Goal: Task Accomplishment & Management: Manage account settings

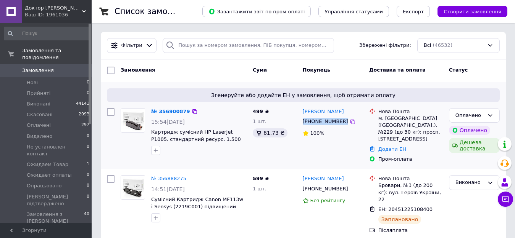
drag, startPoint x: 340, startPoint y: 117, endPoint x: 301, endPoint y: 124, distance: 38.7
click at [301, 124] on div "Вадим Белобров +380507640625 100%" at bounding box center [332, 135] width 66 height 61
click at [326, 114] on link "[PERSON_NAME]" at bounding box center [323, 111] width 41 height 7
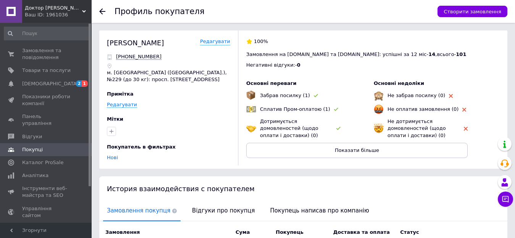
scroll to position [97, 0]
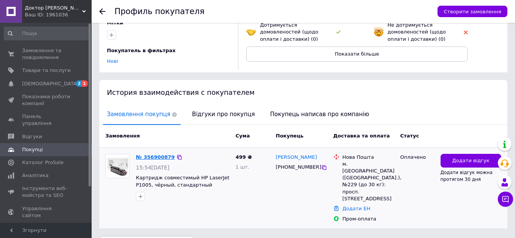
click at [153, 159] on link "№ 356900879" at bounding box center [155, 158] width 39 height 6
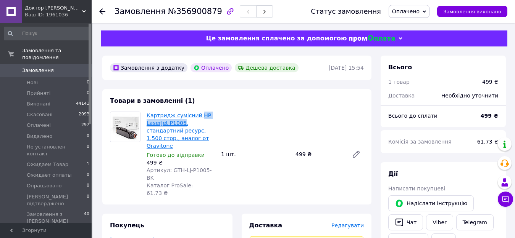
drag, startPoint x: 196, startPoint y: 111, endPoint x: 180, endPoint y: 125, distance: 20.5
click at [180, 125] on div "Картридж сумісний HP LaserJet P1005, стандартний ресурс, 1.500 стор., аналог от…" at bounding box center [180, 154] width 74 height 89
copy link "HP LaserJet P1005"
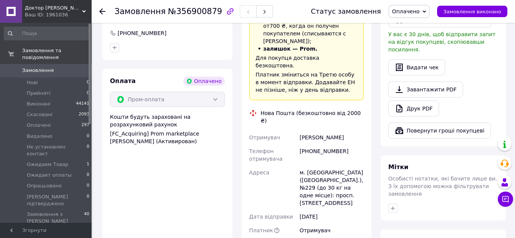
scroll to position [64, 0]
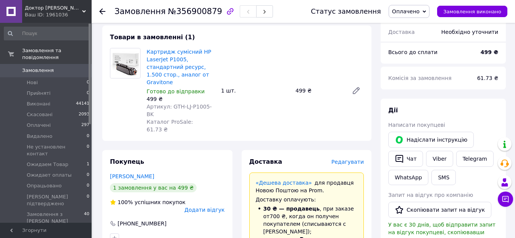
click at [249, 62] on div "Картридж сумісний HP LaserJet P1005, стандартний ресурс, 1.500 стор., аналог от…" at bounding box center [254, 91] width 223 height 89
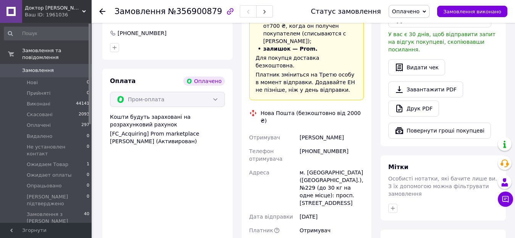
scroll to position [381, 0]
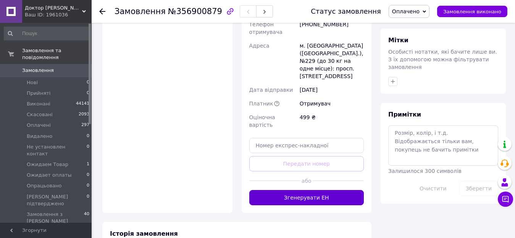
click at [318, 190] on button "Згенерувати ЕН" at bounding box center [306, 197] width 115 height 15
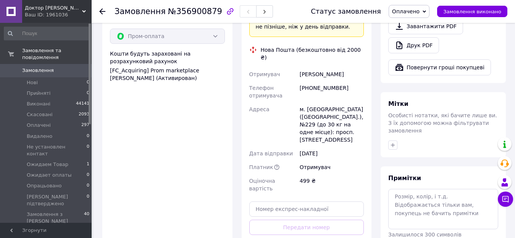
scroll to position [254, 0]
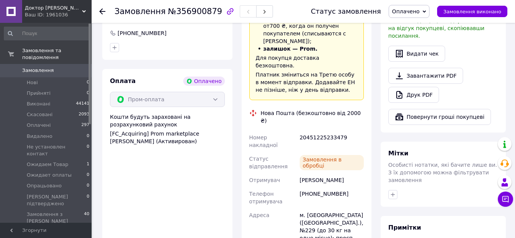
click at [320, 131] on div "20451225233479" at bounding box center [331, 141] width 67 height 21
copy div "20451225233479"
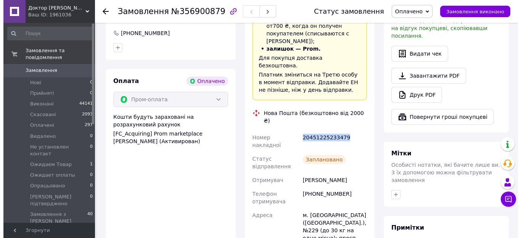
scroll to position [127, 0]
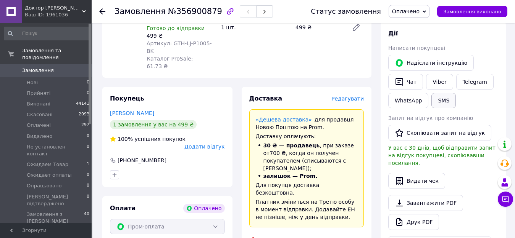
click at [439, 103] on button "SMS" at bounding box center [443, 100] width 24 height 15
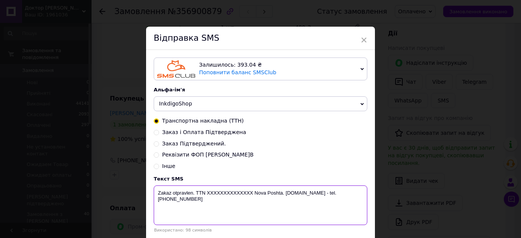
click at [232, 193] on textarea "Zakaz otpravlen. TTN XXXXXXXXXXXXXX Nova Poshta. www.DoktorToner.com.ua - tel. …" at bounding box center [261, 206] width 214 height 40
paste textarea "20451225233479"
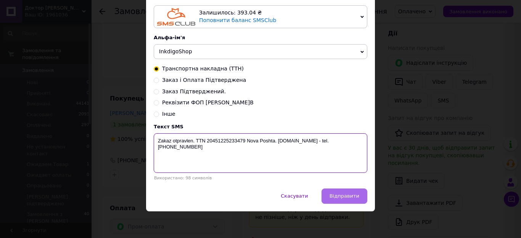
type textarea "Zakaz otpravlen. TTN 20451225233479 Nova Poshta. www.DoktorToner.com.ua - tel. …"
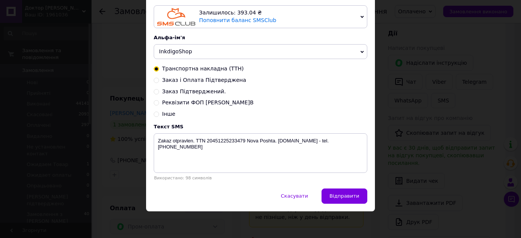
drag, startPoint x: 354, startPoint y: 200, endPoint x: 377, endPoint y: 225, distance: 34.1
click at [355, 199] on span "Відправити" at bounding box center [345, 196] width 30 height 6
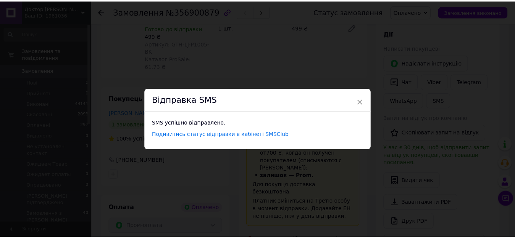
scroll to position [0, 0]
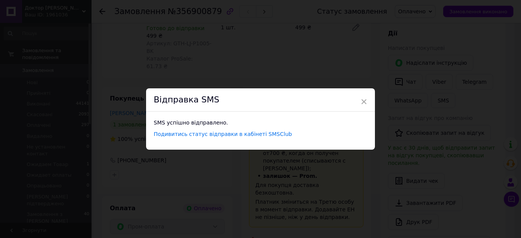
drag, startPoint x: 287, startPoint y: 44, endPoint x: 304, endPoint y: 59, distance: 22.4
click at [287, 44] on div "× Відправка SMS SMS успішно відправлено. Подивитись статус відправки в кабінеті…" at bounding box center [260, 119] width 521 height 238
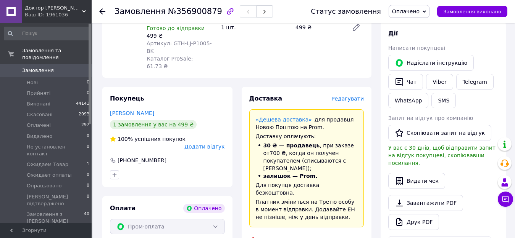
scroll to position [191, 0]
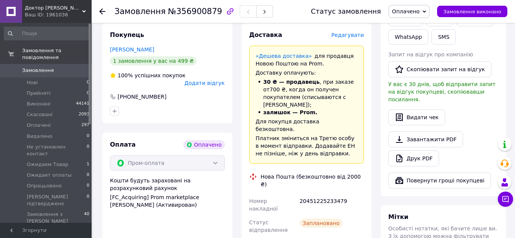
click at [320, 195] on div "20451225233479" at bounding box center [331, 205] width 67 height 21
copy div "20451225233479"
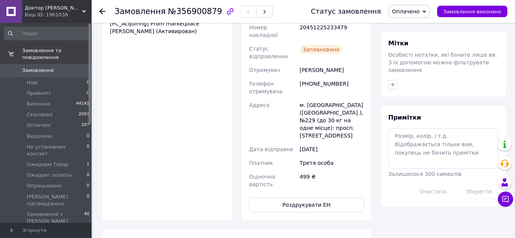
scroll to position [441, 0]
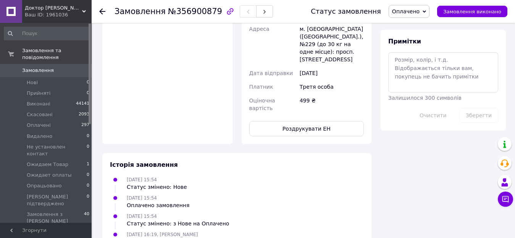
click at [62, 67] on span "Замовлення" at bounding box center [46, 70] width 48 height 7
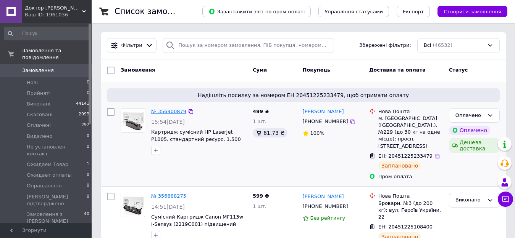
click at [167, 111] on link "№ 356900879" at bounding box center [168, 112] width 35 height 6
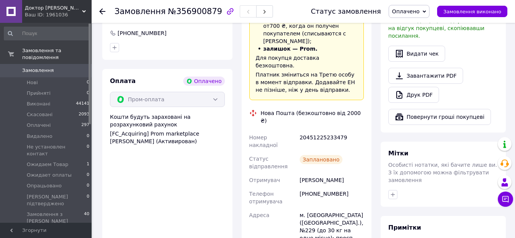
scroll to position [441, 0]
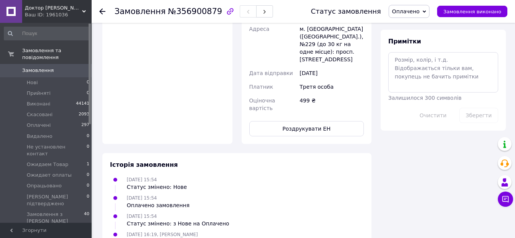
click at [67, 67] on span "Замовлення" at bounding box center [46, 70] width 48 height 7
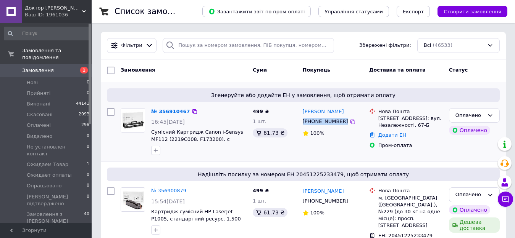
drag, startPoint x: 340, startPoint y: 119, endPoint x: 302, endPoint y: 125, distance: 38.7
click at [302, 125] on div "[PHONE_NUMBER]" at bounding box center [333, 121] width 62 height 9
click at [461, 12] on span "Створити замовлення" at bounding box center [472, 12] width 58 height 6
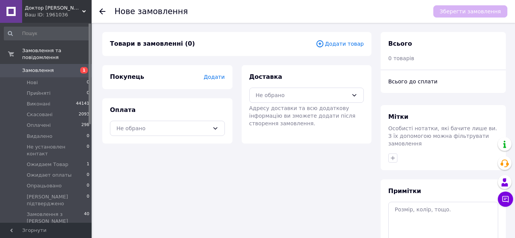
click at [340, 41] on span "Додати товар" at bounding box center [339, 44] width 48 height 8
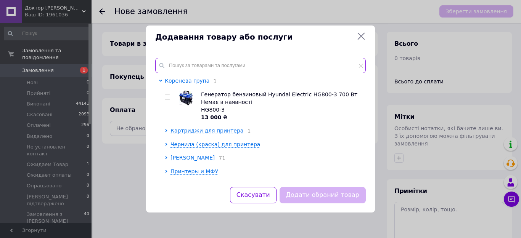
click at [243, 66] on input "text" at bounding box center [260, 65] width 211 height 15
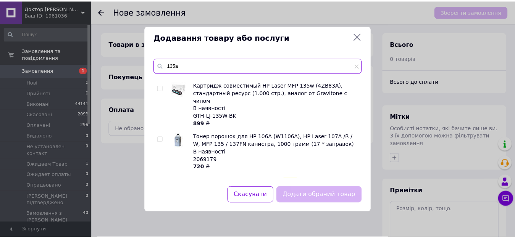
scroll to position [381, 0]
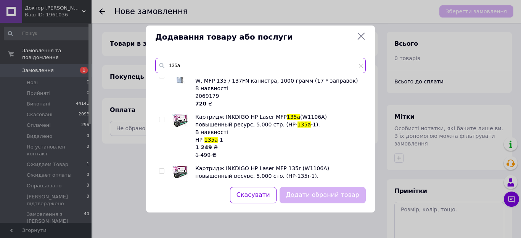
type input "135a"
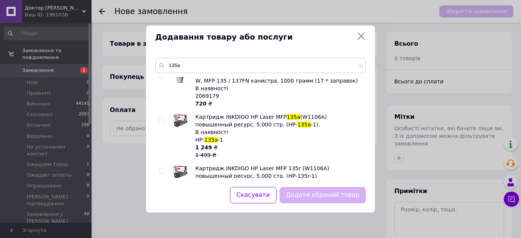
click at [160, 117] on input "checkbox" at bounding box center [161, 119] width 5 height 5
checkbox input "true"
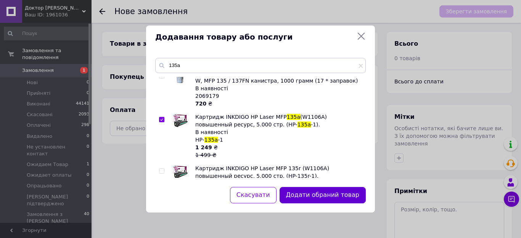
click at [333, 193] on button "Додати обраний товар" at bounding box center [323, 195] width 86 height 16
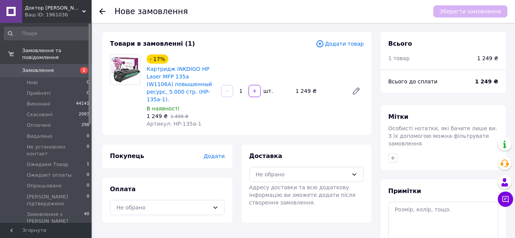
click at [218, 153] on span "Додати" at bounding box center [213, 156] width 21 height 6
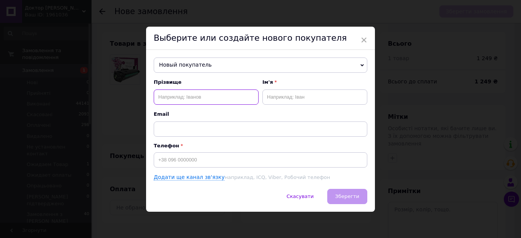
click at [198, 99] on input "text" at bounding box center [206, 97] width 105 height 15
type input "[PERSON_NAME]"
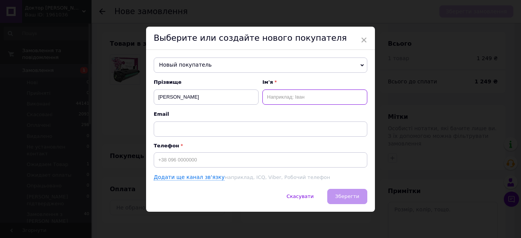
click at [276, 93] on input "text" at bounding box center [314, 97] width 105 height 15
type input "[PERSON_NAME]"
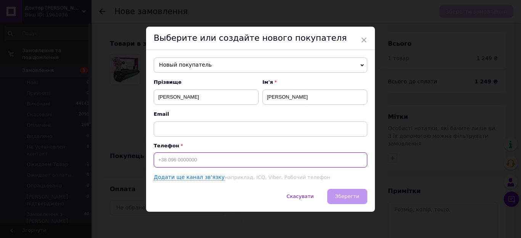
click at [231, 156] on input at bounding box center [261, 160] width 214 height 15
paste input "0674897804"
type input "[PHONE_NUMBER]"
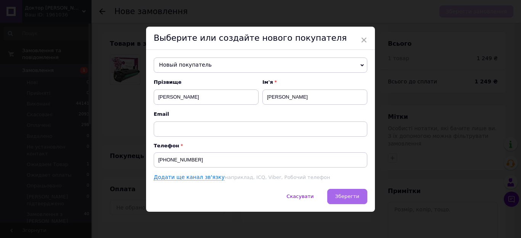
click at [353, 198] on span "Зберегти" at bounding box center [347, 197] width 24 height 6
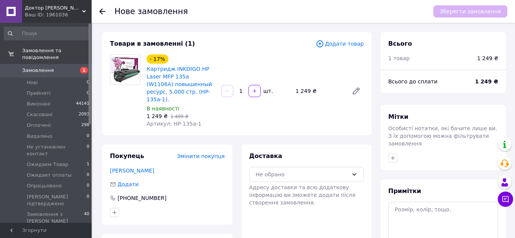
scroll to position [64, 0]
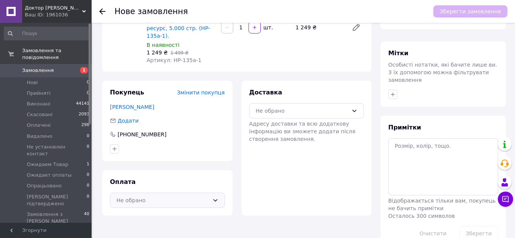
click at [188, 196] on div "Не обрано" at bounding box center [162, 200] width 93 height 8
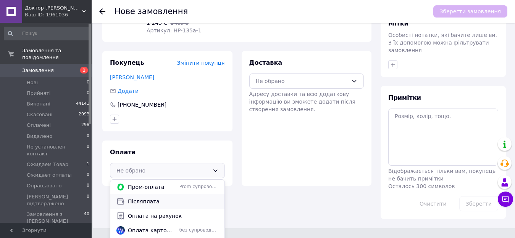
click at [167, 198] on span "Післяплата" at bounding box center [173, 202] width 90 height 8
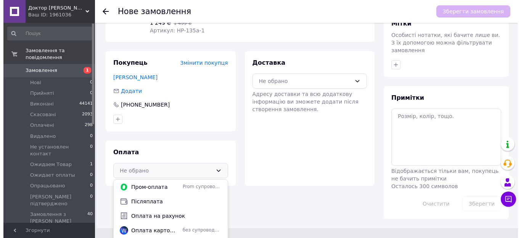
scroll to position [76, 0]
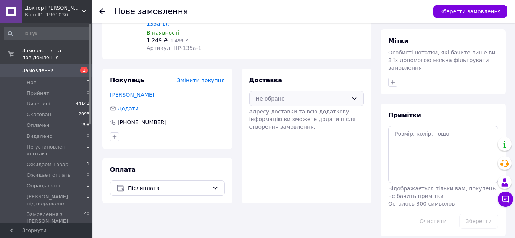
click at [288, 96] on div "Не обрано" at bounding box center [306, 98] width 115 height 15
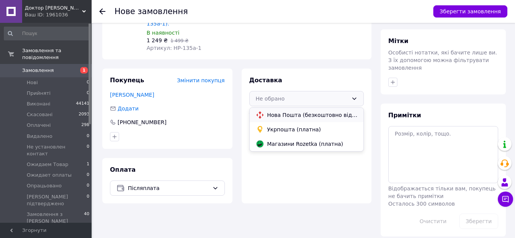
click at [315, 111] on span "Нова Пошта (безкоштовно від 2000 ₴)" at bounding box center [312, 115] width 90 height 8
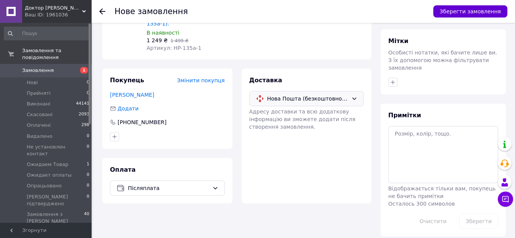
click at [461, 11] on button "Зберегти замовлення" at bounding box center [470, 11] width 74 height 12
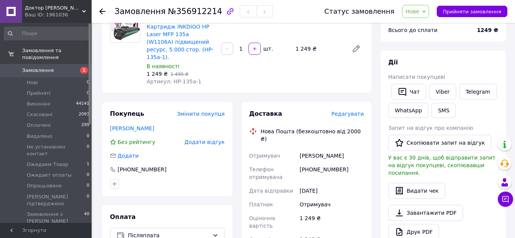
click at [355, 111] on span "Редагувати" at bounding box center [347, 114] width 32 height 6
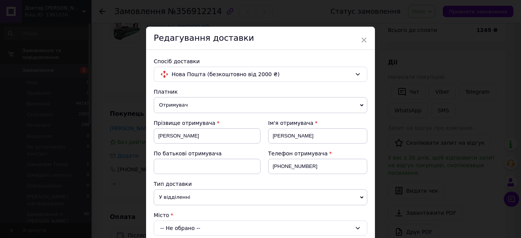
scroll to position [127, 0]
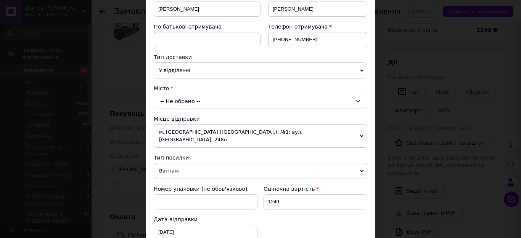
click at [191, 102] on div "-- Не обрано --" at bounding box center [261, 101] width 214 height 15
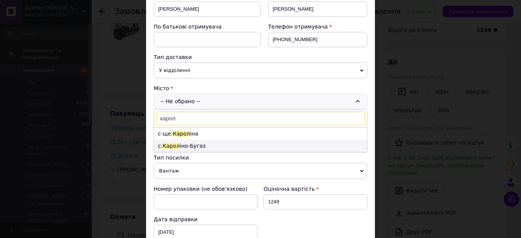
type input "карол"
click at [189, 145] on li "с. [PERSON_NAME]-Бугаз" at bounding box center [260, 146] width 213 height 12
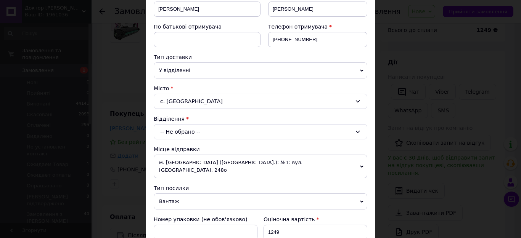
click at [199, 135] on div "-- Не обрано --" at bounding box center [261, 131] width 214 height 15
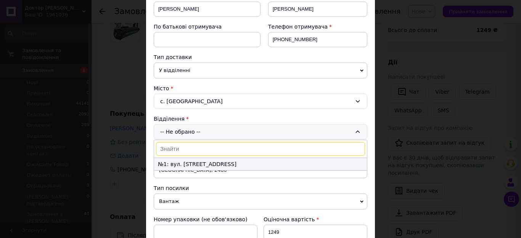
click at [248, 161] on li "№1: вул. [STREET_ADDRESS]" at bounding box center [260, 164] width 213 height 12
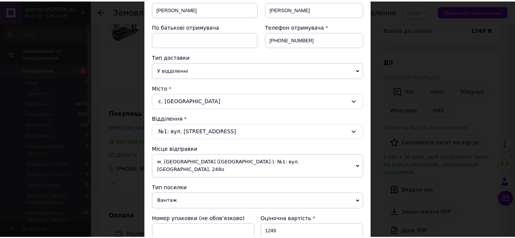
scroll to position [429, 0]
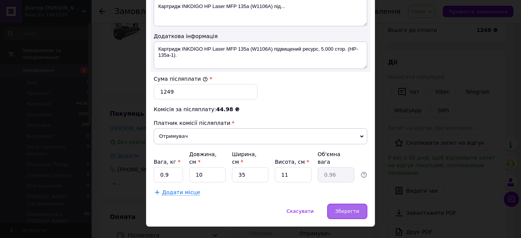
click at [351, 209] on span "Зберегти" at bounding box center [347, 212] width 24 height 6
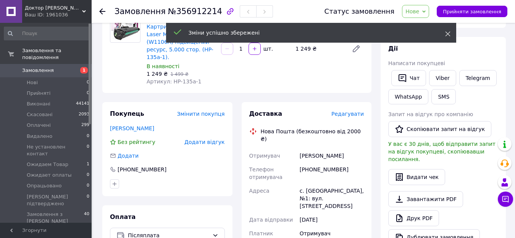
click at [448, 34] on use at bounding box center [447, 34] width 5 height 5
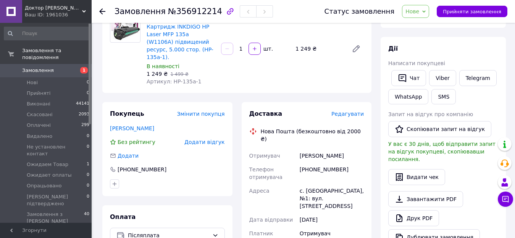
click at [414, 15] on span "Нове" at bounding box center [415, 11] width 27 height 13
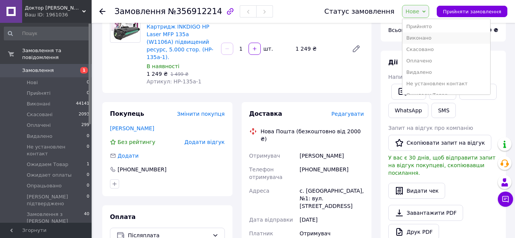
click at [433, 35] on li "Виконано" at bounding box center [446, 37] width 88 height 11
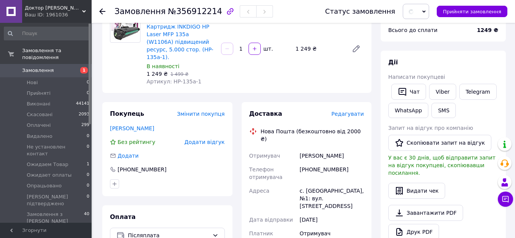
scroll to position [140, 0]
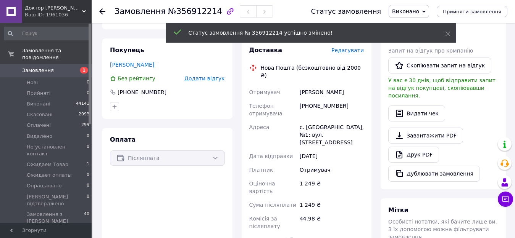
click at [450, 33] on div "Статус замовлення № 356912214 успішно змінено!" at bounding box center [311, 33] width 290 height 20
click at [446, 32] on icon at bounding box center [447, 33] width 5 height 5
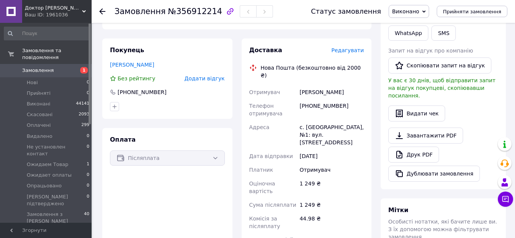
click at [419, 10] on span "Виконано" at bounding box center [405, 11] width 27 height 6
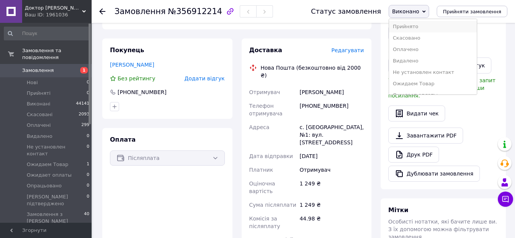
click at [423, 25] on li "Прийнято" at bounding box center [433, 26] width 88 height 11
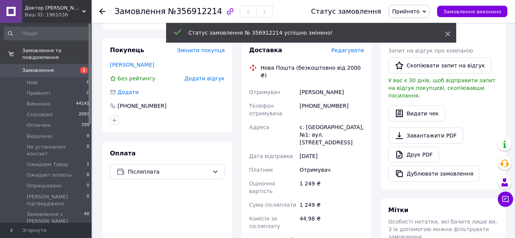
click at [446, 34] on icon at bounding box center [447, 33] width 5 height 5
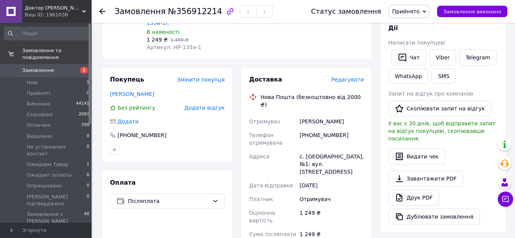
scroll to position [174, 0]
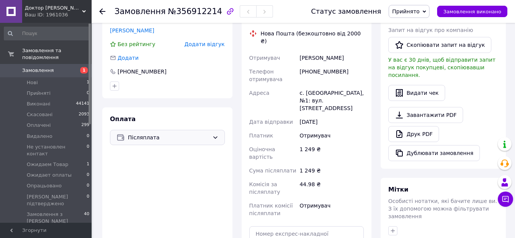
click at [172, 134] on span "Післяплата" at bounding box center [168, 138] width 81 height 8
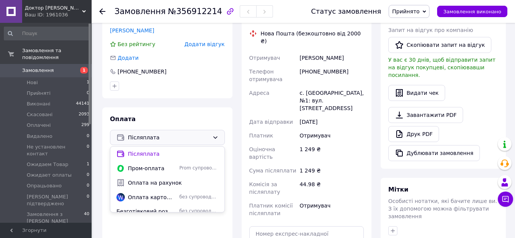
click at [151, 181] on div "Оплата на рахунок" at bounding box center [167, 183] width 114 height 14
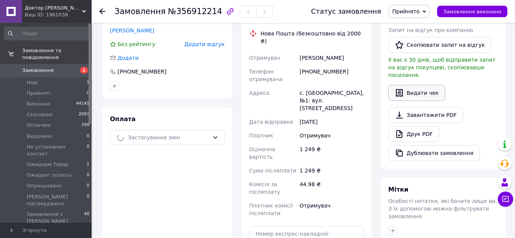
scroll to position [110, 0]
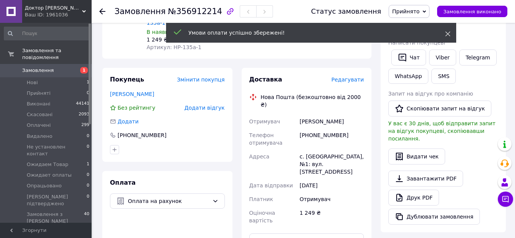
click at [446, 34] on icon at bounding box center [447, 33] width 5 height 5
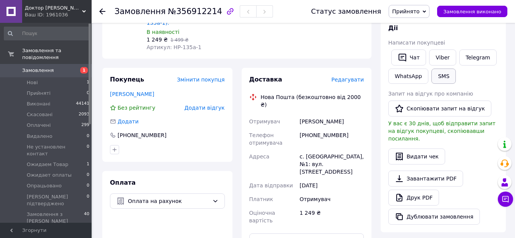
click at [438, 74] on button "SMS" at bounding box center [443, 76] width 24 height 15
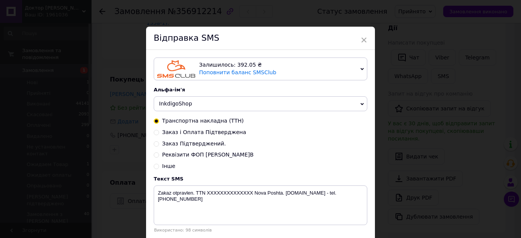
click at [209, 157] on span "Реквізити ФОП Щербан А.В" at bounding box center [208, 155] width 92 height 6
click at [159, 157] on input "Реквізити ФОП Щербан А.В" at bounding box center [156, 154] width 5 height 5
radio input "true"
radio input "false"
type textarea "IBAN UA073052990000026003021811881 - ХХХ ГРН - Щербан А.В. ФОП КОД ЄДРПОУ - 319…"
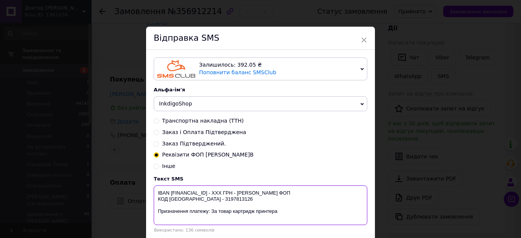
click at [269, 208] on textarea "IBAN UA073052990000026003021811881 - ХХХ ГРН - Щербан А.В. ФОП КОД ЄДРПОУ - 319…" at bounding box center [261, 206] width 214 height 40
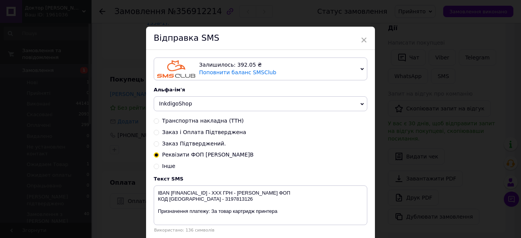
click at [462, 165] on div "× Відправка SMS Залишилось: 392.05 ₴ Поповнити баланс SMSClub Підключити LetsAd…" at bounding box center [260, 119] width 521 height 238
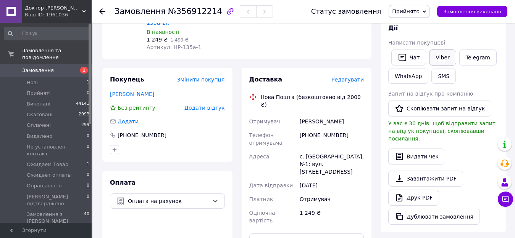
click at [449, 58] on link "Viber" at bounding box center [442, 58] width 27 height 16
click at [69, 67] on span "Замовлення" at bounding box center [46, 70] width 48 height 7
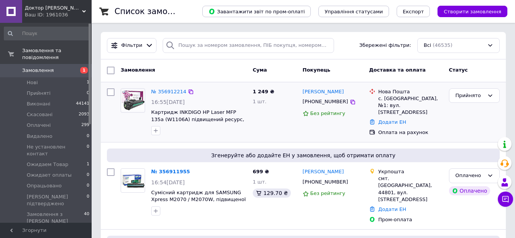
scroll to position [64, 0]
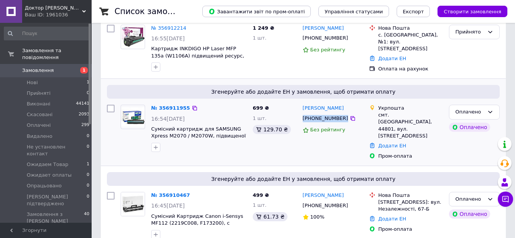
drag, startPoint x: 340, startPoint y: 113, endPoint x: 302, endPoint y: 120, distance: 38.0
click at [302, 120] on div "Вікторія Годлевська +380984129198 Без рейтингу" at bounding box center [332, 132] width 66 height 61
click at [328, 111] on link "Вікторія Годлевська" at bounding box center [323, 108] width 41 height 7
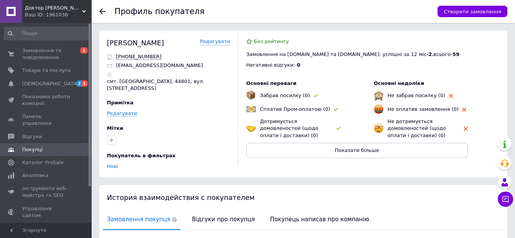
scroll to position [93, 0]
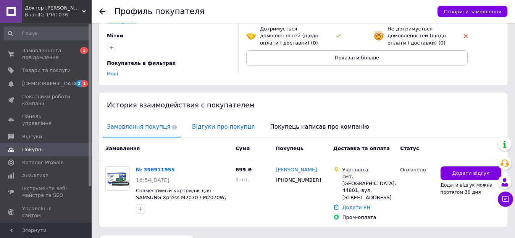
click at [204, 117] on span "Відгуки про покупця" at bounding box center [223, 126] width 70 height 19
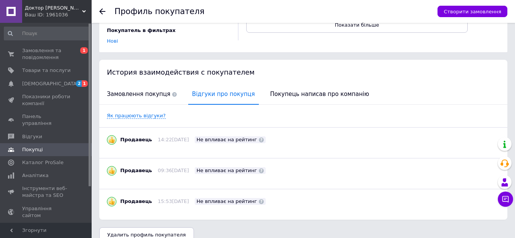
click at [132, 85] on span "Замовлення покупця" at bounding box center [141, 94] width 77 height 19
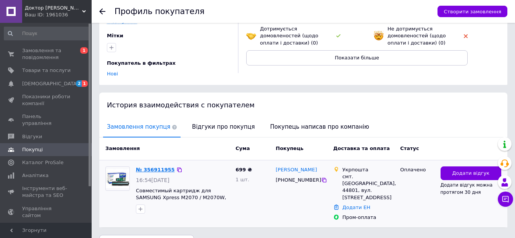
click at [151, 167] on link "№ 356911955" at bounding box center [155, 170] width 39 height 6
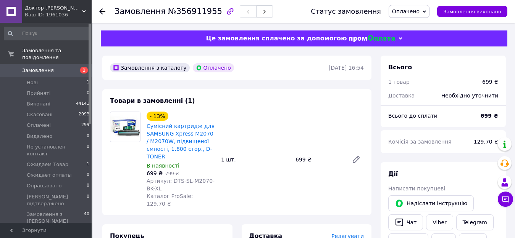
click at [65, 67] on span "Замовлення" at bounding box center [46, 70] width 48 height 7
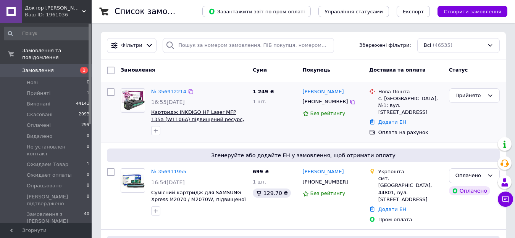
scroll to position [64, 0]
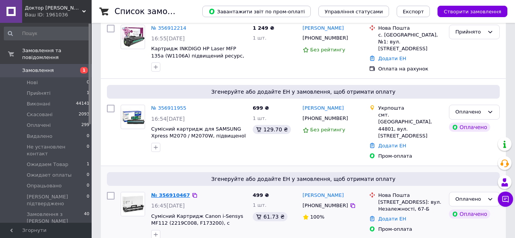
click at [171, 193] on link "№ 356910467" at bounding box center [170, 196] width 39 height 6
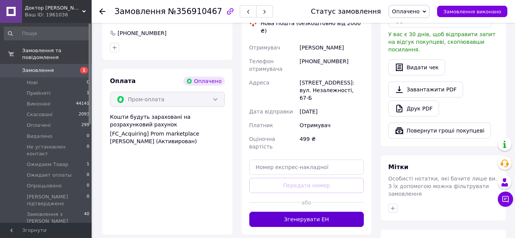
click at [305, 212] on button "Згенерувати ЕН" at bounding box center [306, 219] width 115 height 15
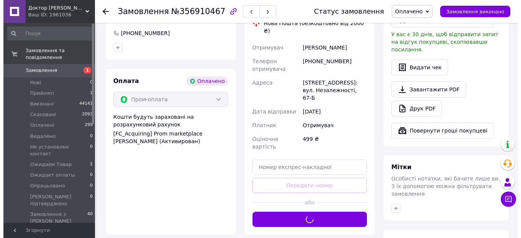
scroll to position [127, 0]
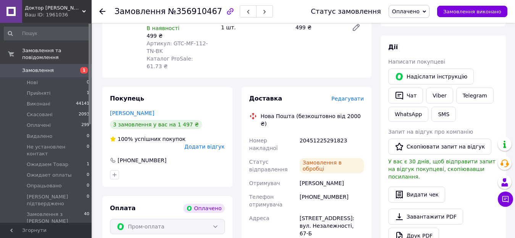
click at [319, 134] on div "20451225291823" at bounding box center [331, 144] width 67 height 21
copy div "20451225291823"
click at [436, 96] on link "Viber" at bounding box center [439, 96] width 27 height 16
copy div "20451225291823"
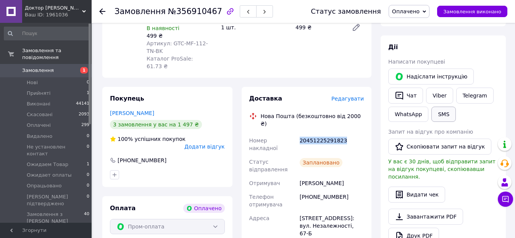
click at [438, 114] on button "SMS" at bounding box center [443, 114] width 24 height 15
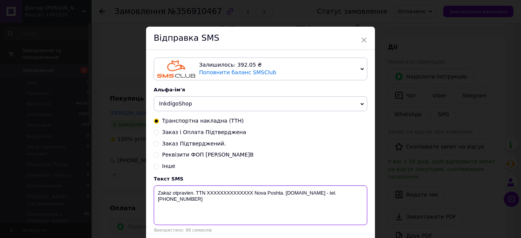
click at [224, 195] on textarea "Zakaz otpravlen. TTN XXXXXXXXXXXXXX Nova Poshta. www.DoktorToner.com.ua - tel. …" at bounding box center [261, 206] width 214 height 40
paste textarea "20451225291823"
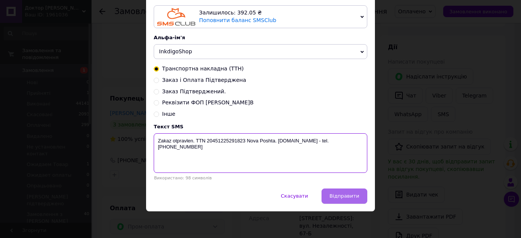
type textarea "Zakaz otpravlen. TTN 20451225291823 Nova Poshta. www.DoktorToner.com.ua - tel. …"
click at [347, 193] on span "Відправити" at bounding box center [345, 196] width 30 height 6
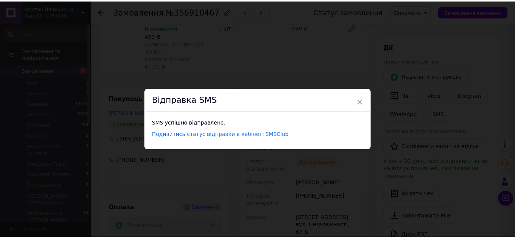
scroll to position [0, 0]
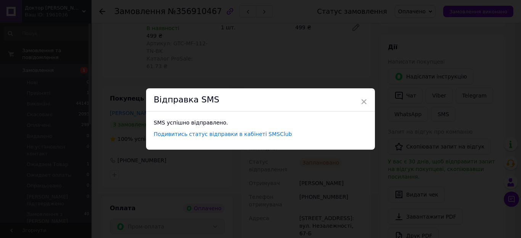
click at [122, 63] on div "× Відправка SMS SMS успішно відправлено. Подивитись статус відправки в кабінеті…" at bounding box center [260, 119] width 521 height 238
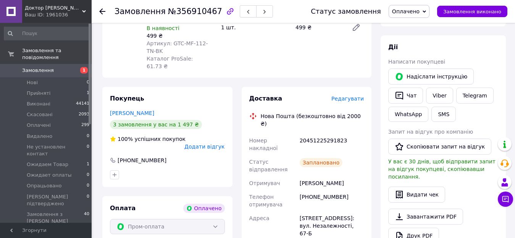
click at [71, 67] on span "1" at bounding box center [81, 70] width 21 height 7
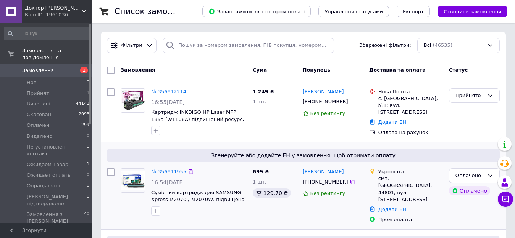
click at [168, 173] on link "№ 356911955" at bounding box center [168, 172] width 35 height 6
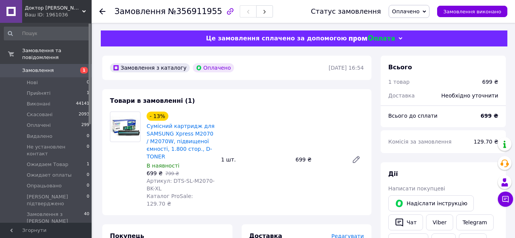
scroll to position [191, 0]
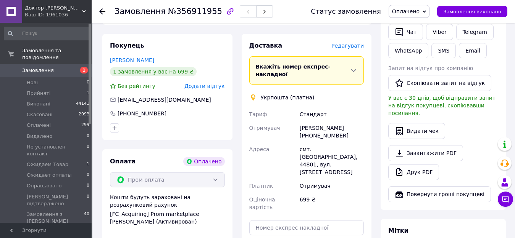
click at [65, 67] on span "Замовлення" at bounding box center [46, 70] width 48 height 7
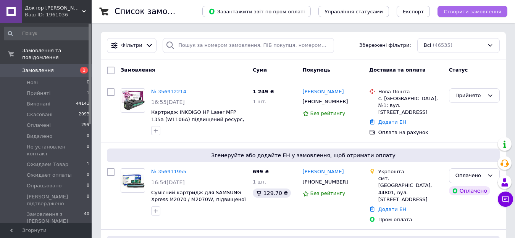
click at [474, 13] on span "Створити замовлення" at bounding box center [472, 12] width 58 height 6
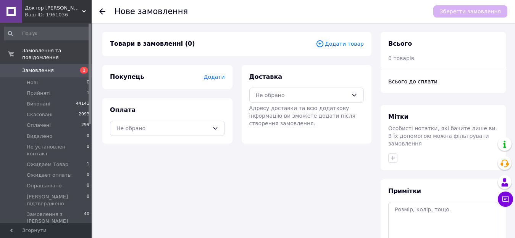
click at [356, 46] on span "Додати товар" at bounding box center [339, 44] width 48 height 8
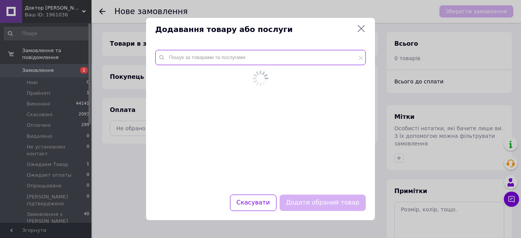
click at [214, 58] on input "text" at bounding box center [260, 57] width 211 height 15
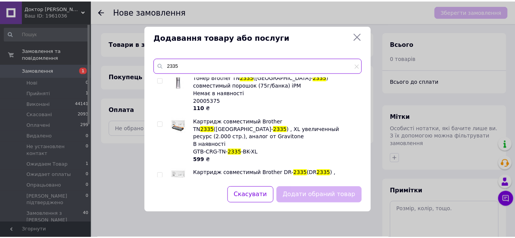
scroll to position [185, 0]
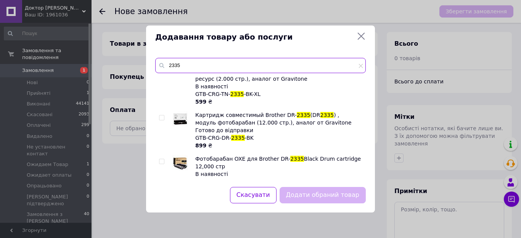
type input "2335"
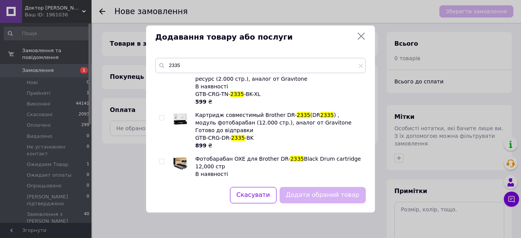
click at [161, 116] on input "checkbox" at bounding box center [161, 118] width 5 height 5
checkbox input "true"
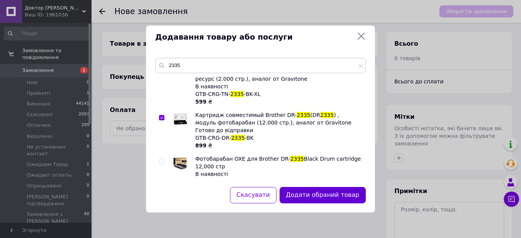
click at [333, 195] on button "Додати обраний товар" at bounding box center [323, 195] width 86 height 16
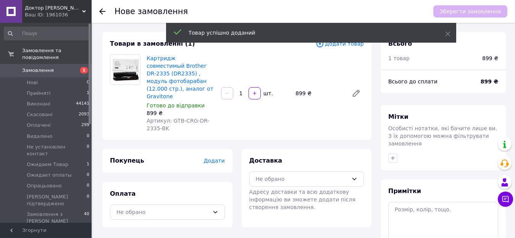
click at [215, 158] on span "Додати" at bounding box center [213, 161] width 21 height 6
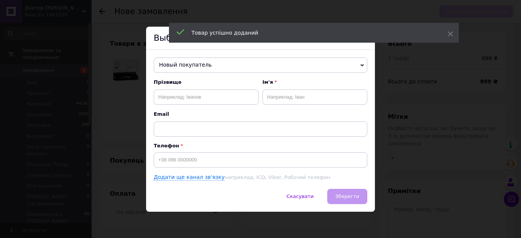
click at [228, 66] on span "Новый покупатель" at bounding box center [261, 65] width 214 height 15
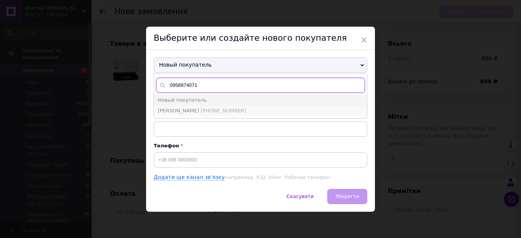
type input "0958974071"
click at [237, 109] on span "+380958974071" at bounding box center [223, 111] width 45 height 6
type input "Лопатниченко Олександр"
type input "+380958974071"
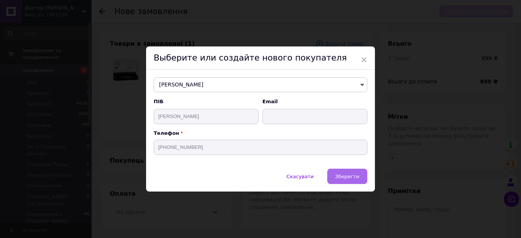
click at [346, 176] on span "Зберегти" at bounding box center [347, 177] width 24 height 6
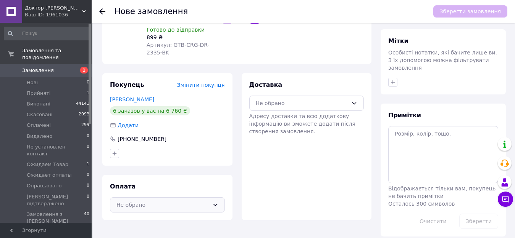
click at [172, 201] on div "Не обрано" at bounding box center [162, 205] width 93 height 8
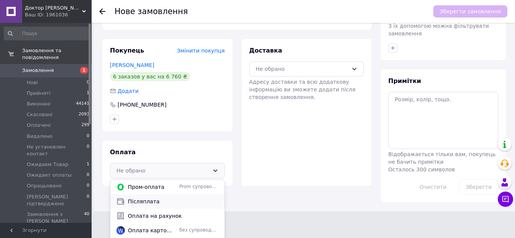
click at [168, 198] on span "Післяплата" at bounding box center [173, 202] width 90 height 8
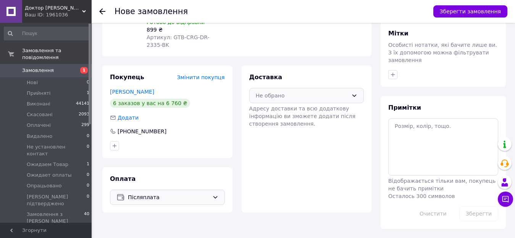
scroll to position [76, 0]
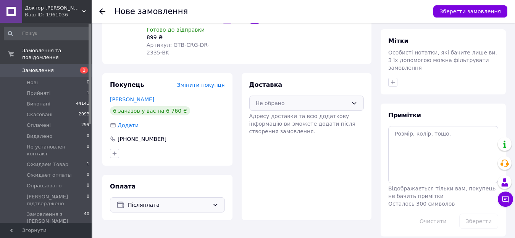
click at [292, 99] on div "Не обрано" at bounding box center [302, 103] width 93 height 8
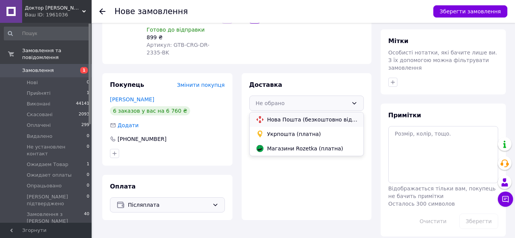
drag, startPoint x: 305, startPoint y: 111, endPoint x: 461, endPoint y: 51, distance: 167.5
click at [306, 116] on span "Нова Пошта (безкоштовно від 2000 ₴)" at bounding box center [312, 120] width 90 height 8
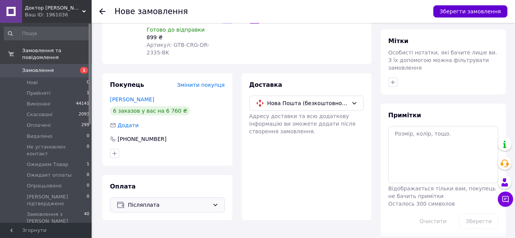
click at [470, 10] on button "Зберегти замовлення" at bounding box center [470, 11] width 74 height 12
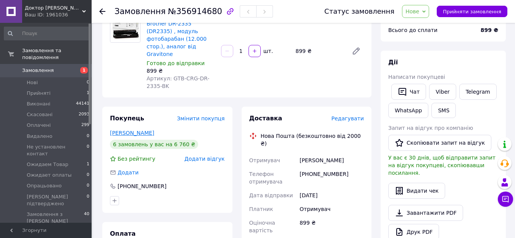
click at [152, 130] on link "Лопатниченко Олександр" at bounding box center [132, 133] width 44 height 6
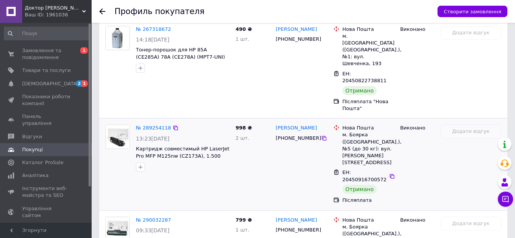
scroll to position [597, 0]
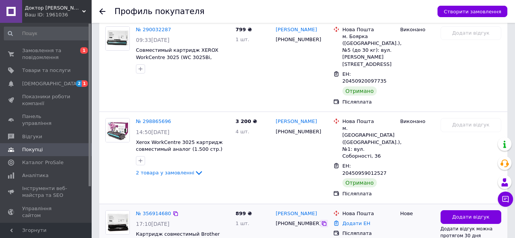
click at [322, 222] on icon at bounding box center [324, 224] width 5 height 5
click at [158, 211] on link "№ 356914680" at bounding box center [153, 214] width 35 height 6
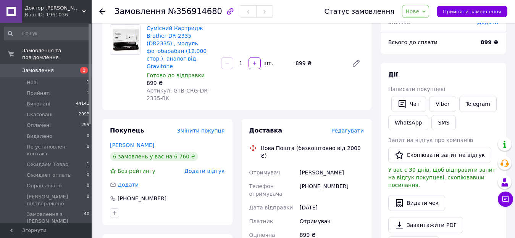
scroll to position [127, 0]
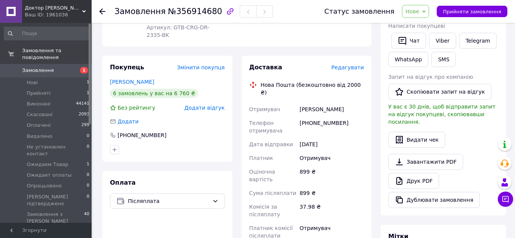
drag, startPoint x: 177, startPoint y: 66, endPoint x: 101, endPoint y: 67, distance: 75.5
click at [101, 67] on div "Покупець Змінити покупця Лопатниченко Олександр 6 замовлень у вас на 6 760 ₴ Бе…" at bounding box center [167, 190] width 139 height 269
copy link "Лопатниченко Олександр"
click at [154, 79] on link "Лопатниченко Олександр" at bounding box center [132, 82] width 44 height 6
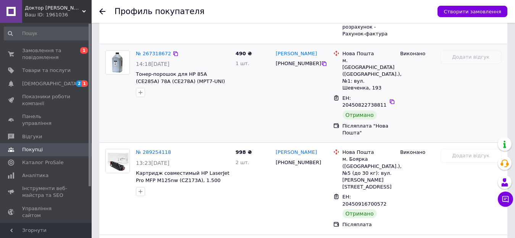
scroll to position [597, 0]
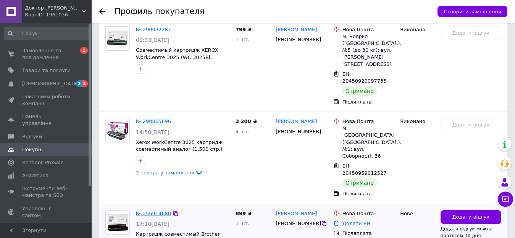
click at [151, 211] on link "№ 356914680" at bounding box center [153, 214] width 35 height 6
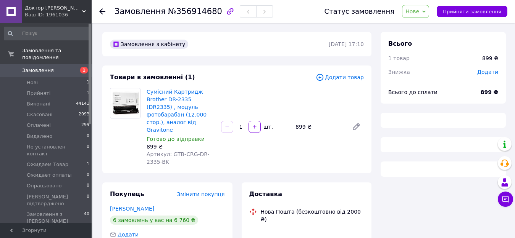
scroll to position [64, 0]
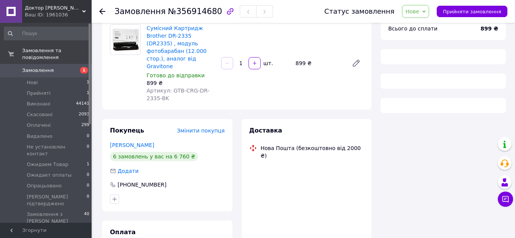
click at [208, 128] on span "Змінити покупця" at bounding box center [201, 131] width 48 height 6
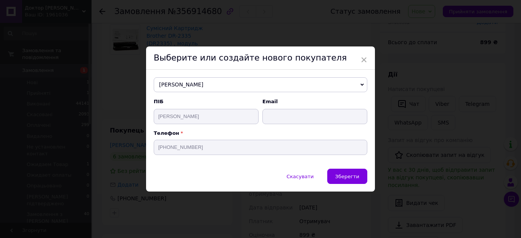
click at [240, 84] on span "Лопатниченко Олександр" at bounding box center [261, 84] width 214 height 15
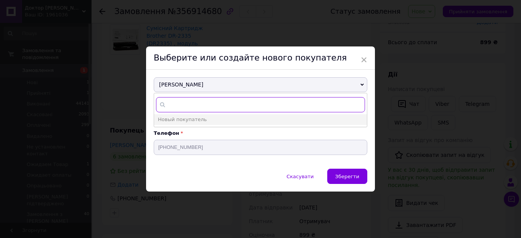
paste input "380935315388"
type input "380935315388"
click at [231, 129] on span "+380935315388" at bounding box center [223, 130] width 45 height 6
type input "+380935315388"
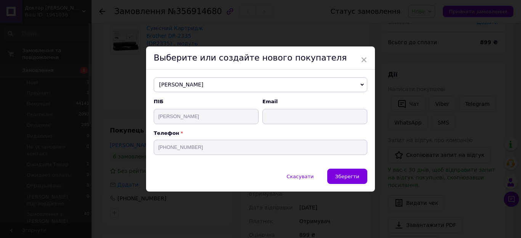
click at [342, 174] on span "Зберегти" at bounding box center [347, 177] width 24 height 6
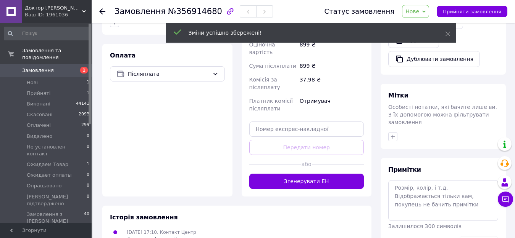
scroll to position [127, 0]
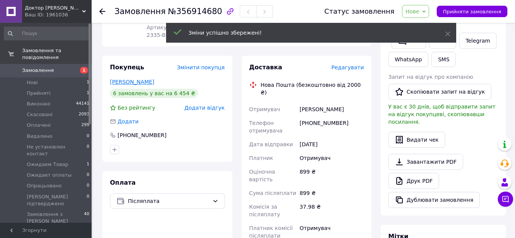
click at [154, 79] on link "Лопатниченко Олександр" at bounding box center [132, 82] width 44 height 6
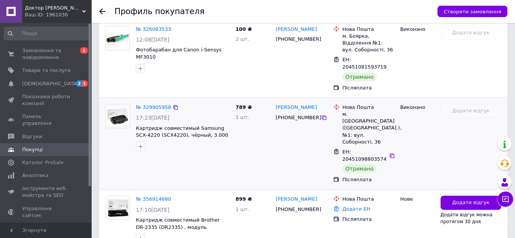
scroll to position [499, 0]
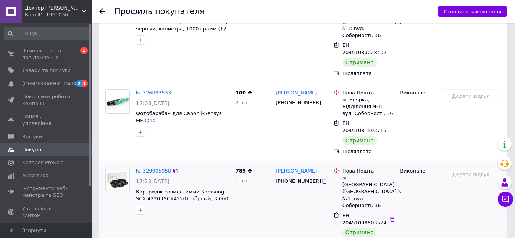
click at [354, 175] on div "м. Боярка (Київська обл.), №1: вул. Соборності, 36" at bounding box center [368, 192] width 52 height 35
copy div "Боярка"
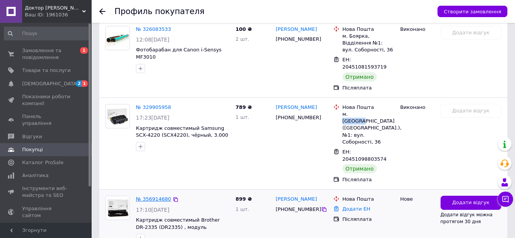
click at [151, 196] on link "№ 356914680" at bounding box center [153, 199] width 35 height 6
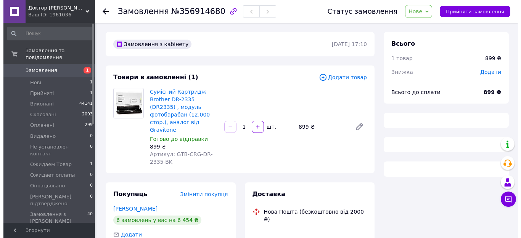
scroll to position [64, 0]
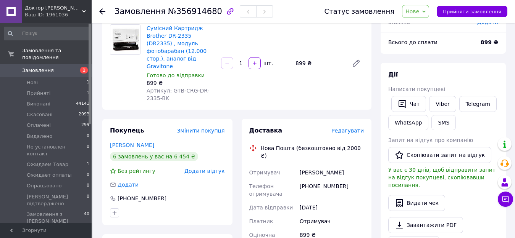
click at [356, 128] on span "Редагувати" at bounding box center [347, 131] width 32 height 6
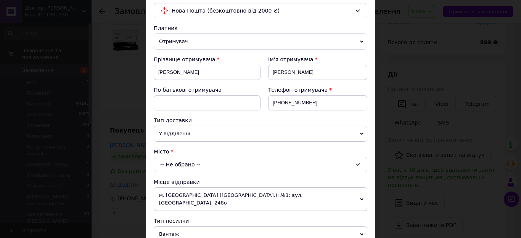
scroll to position [127, 0]
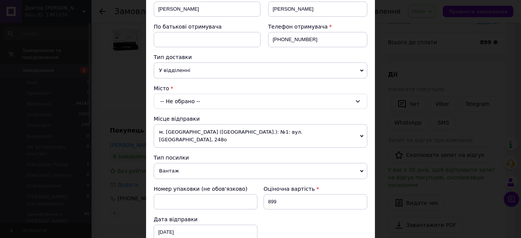
click at [197, 104] on div "-- Не обрано --" at bounding box center [261, 101] width 214 height 15
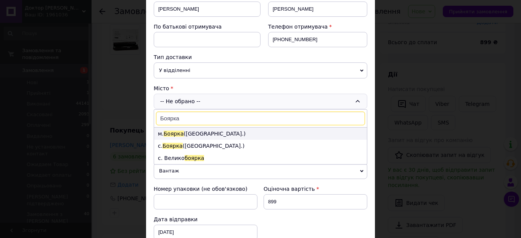
type input "Боярка"
click at [202, 135] on li "м. Боярка (Київська обл.)" at bounding box center [260, 134] width 213 height 12
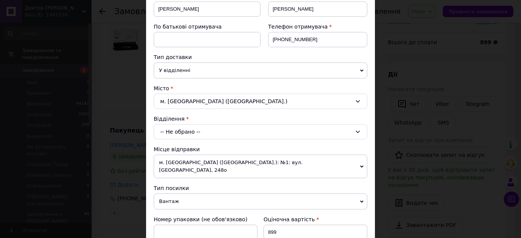
click at [214, 136] on div "-- Не обрано --" at bounding box center [261, 131] width 214 height 15
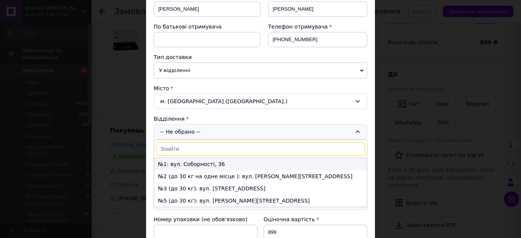
click at [208, 163] on li "№1: вул. Соборності, 36" at bounding box center [260, 164] width 213 height 12
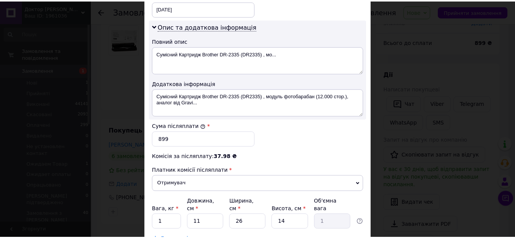
scroll to position [429, 0]
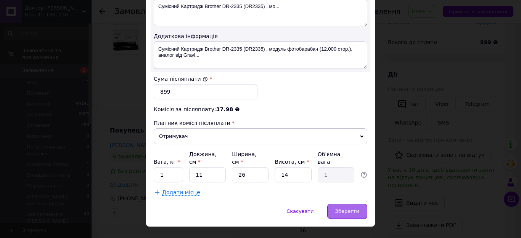
click at [347, 204] on div "Зберегти" at bounding box center [347, 211] width 40 height 15
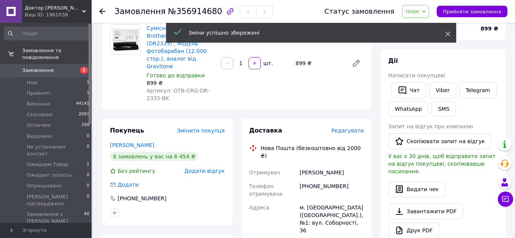
click at [448, 34] on icon at bounding box center [447, 33] width 5 height 5
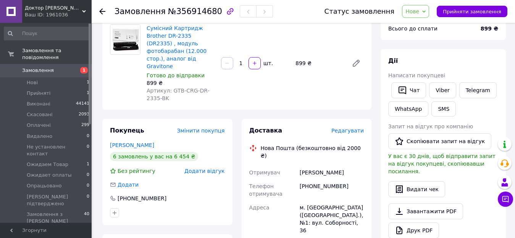
scroll to position [0, 0]
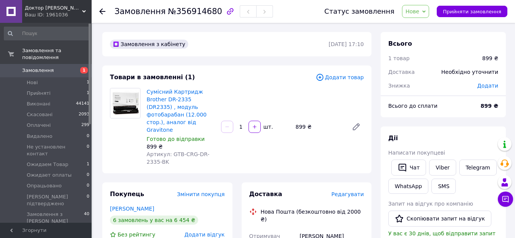
click at [487, 84] on span "Додати" at bounding box center [487, 86] width 21 height 6
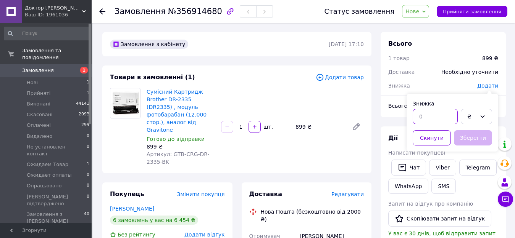
click at [439, 116] on input "text" at bounding box center [434, 116] width 45 height 15
type input "399"
click at [470, 138] on button "Зберегти" at bounding box center [473, 137] width 38 height 15
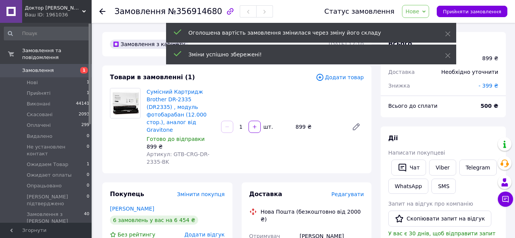
click at [447, 54] on icon at bounding box center [447, 55] width 5 height 5
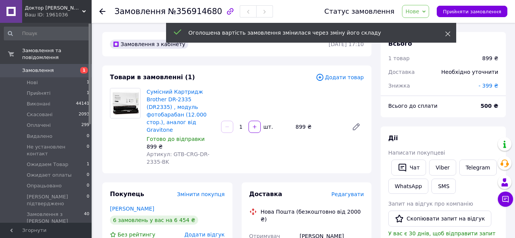
click at [448, 32] on icon at bounding box center [447, 33] width 5 height 5
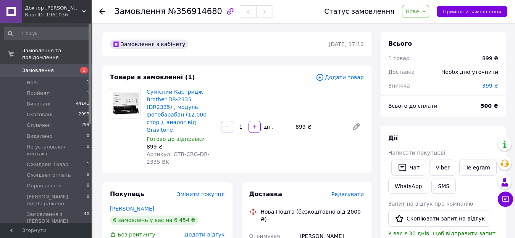
click at [419, 12] on span "Нове" at bounding box center [412, 11] width 14 height 6
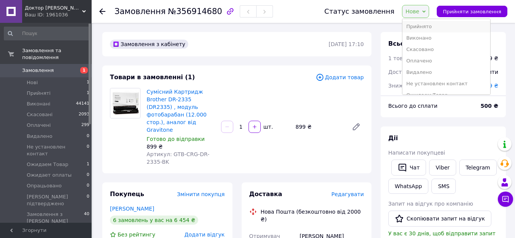
click at [423, 28] on li "Прийнято" at bounding box center [446, 26] width 88 height 11
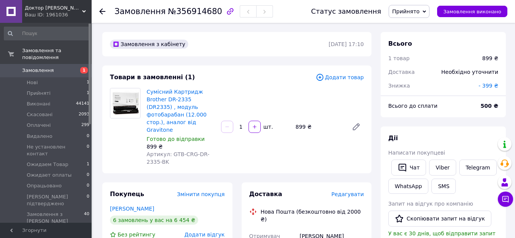
click at [66, 67] on span "Замовлення" at bounding box center [46, 70] width 48 height 7
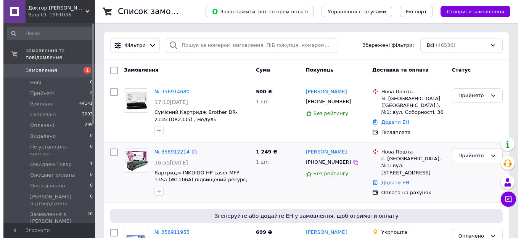
scroll to position [64, 0]
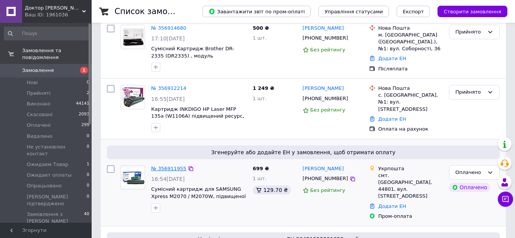
click at [174, 168] on link "№ 356911955" at bounding box center [168, 169] width 35 height 6
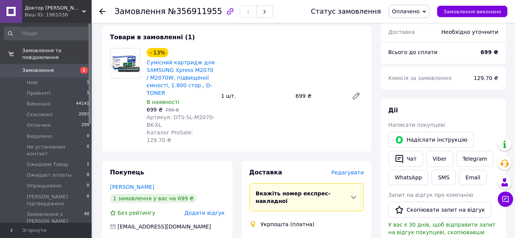
click at [347, 170] on span "Редагувати" at bounding box center [347, 173] width 32 height 6
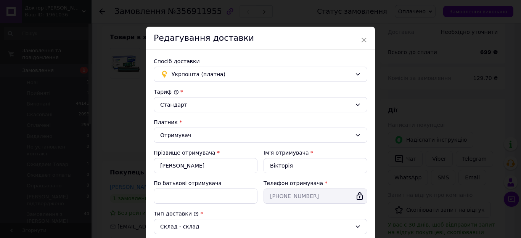
scroll to position [191, 0]
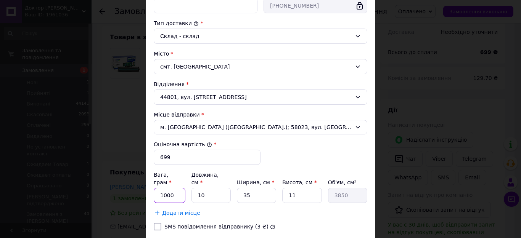
click at [177, 191] on input "1000" at bounding box center [170, 195] width 32 height 15
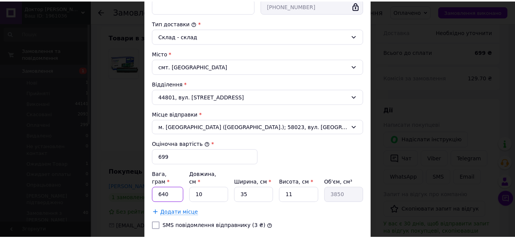
scroll to position [239, 0]
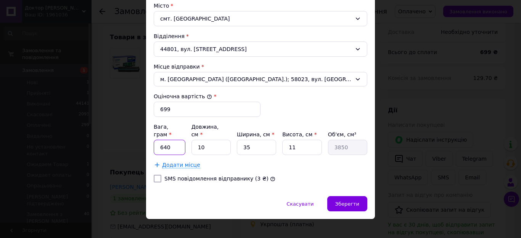
type input "640"
click at [249, 140] on input "35" at bounding box center [256, 147] width 39 height 15
type input "3"
type input "330"
type input "1"
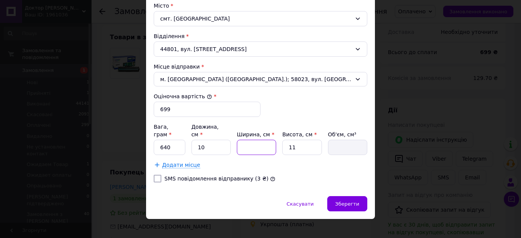
type input "110"
type input "10"
type input "1100"
type input "10"
click at [345, 201] on span "Зберегти" at bounding box center [347, 204] width 24 height 6
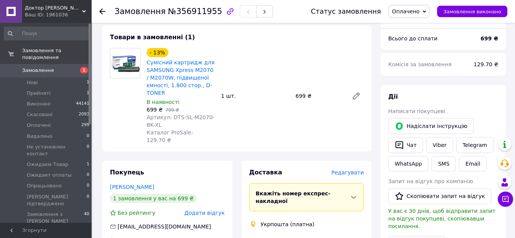
scroll to position [254, 0]
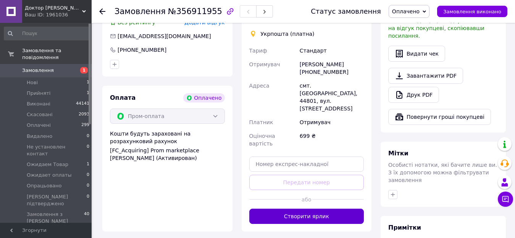
click at [312, 209] on button "Створити ярлик" at bounding box center [306, 216] width 115 height 15
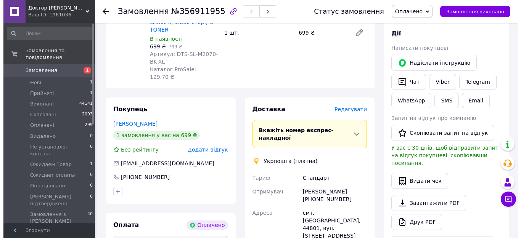
scroll to position [191, 0]
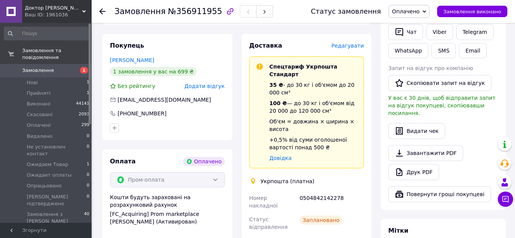
click at [319, 192] on div "0504842142278" at bounding box center [331, 202] width 67 height 21
copy div "0504842142278"
click at [435, 50] on button "SMS" at bounding box center [443, 50] width 24 height 15
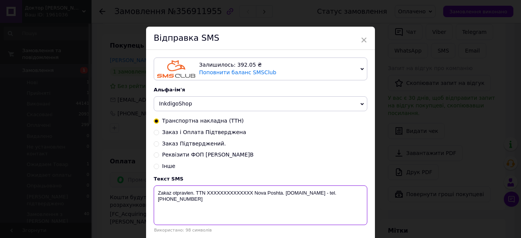
drag, startPoint x: 281, startPoint y: 195, endPoint x: 206, endPoint y: 196, distance: 74.8
click at [206, 196] on textarea "Zakaz otpravlen. TTN XXXXXXXXXXXXXX Nova Poshta. www.DoktorToner.com.ua - tel. …" at bounding box center [261, 206] width 214 height 40
paste textarea "0504842142278"
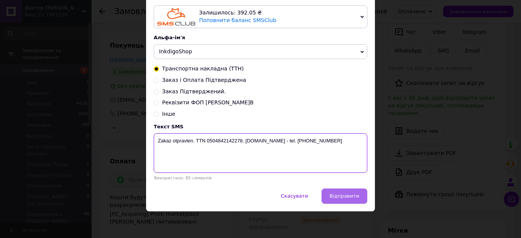
type textarea "Zakaz otpravlen. TTN 0504842142278. www.DoktorToner.com.ua - tel. +38 (096) 069…"
click at [340, 198] on span "Відправити" at bounding box center [345, 196] width 30 height 6
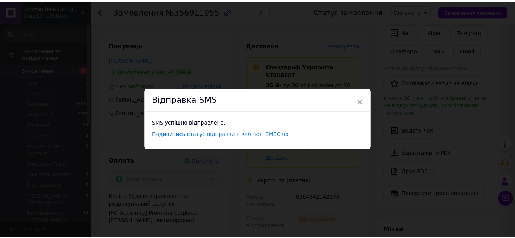
scroll to position [0, 0]
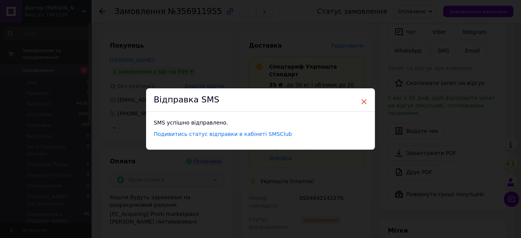
click at [362, 102] on span "×" at bounding box center [364, 101] width 7 height 13
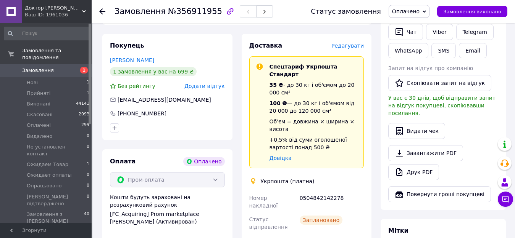
scroll to position [381, 0]
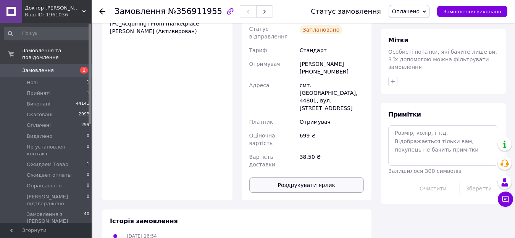
click at [318, 178] on button "Роздрукувати ярлик" at bounding box center [306, 185] width 115 height 15
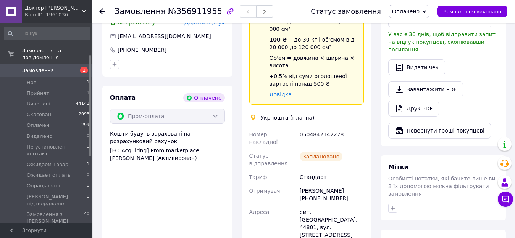
scroll to position [64, 0]
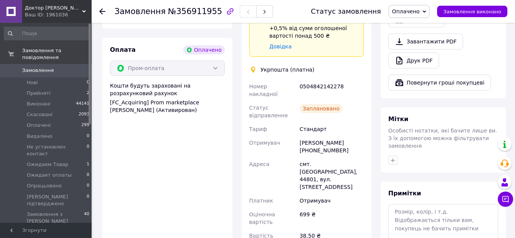
scroll to position [468, 0]
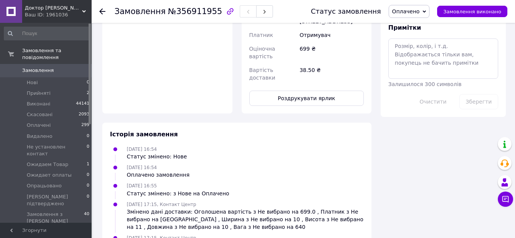
click at [73, 67] on span "0" at bounding box center [81, 70] width 21 height 7
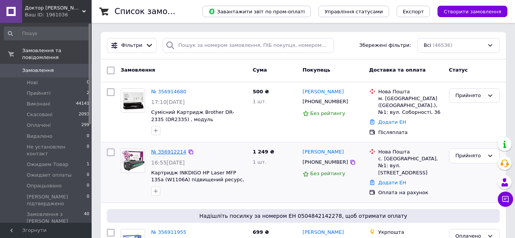
click at [166, 151] on link "№ 356912214" at bounding box center [168, 152] width 35 height 6
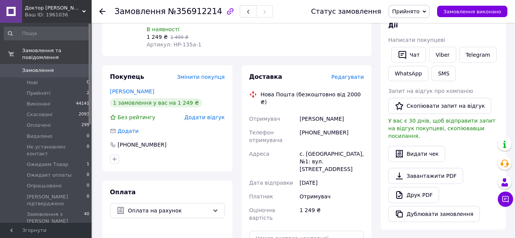
scroll to position [240, 0]
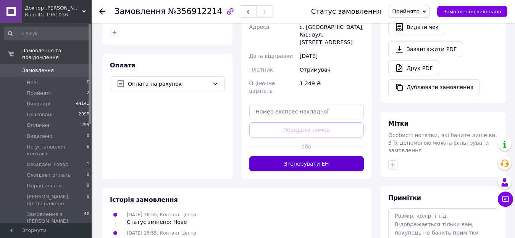
click at [314, 156] on button "Згенерувати ЕН" at bounding box center [306, 163] width 115 height 15
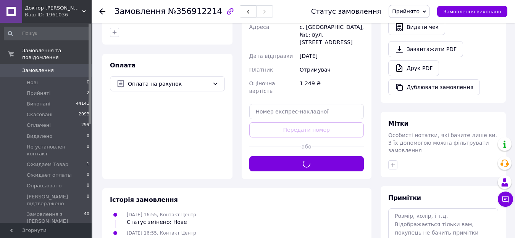
drag, startPoint x: 409, startPoint y: 10, endPoint x: 422, endPoint y: 21, distance: 17.6
click at [409, 10] on span "Прийнято" at bounding box center [405, 11] width 27 height 6
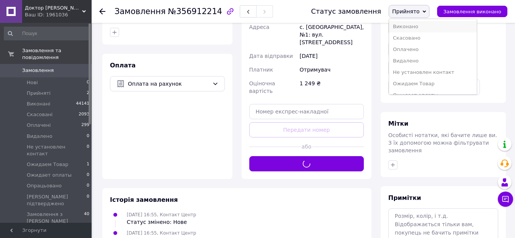
click at [418, 24] on li "Виконано" at bounding box center [433, 26] width 88 height 11
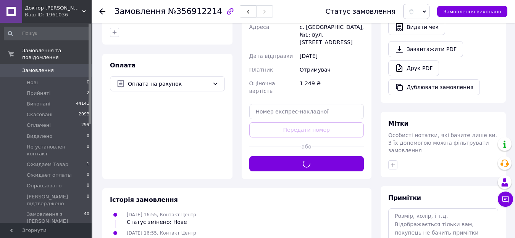
scroll to position [113, 0]
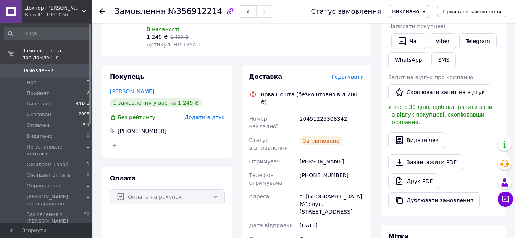
click at [311, 112] on div "20451225308342" at bounding box center [331, 122] width 67 height 21
copy div "20451225308342"
click at [433, 40] on link "Viber" at bounding box center [442, 41] width 27 height 16
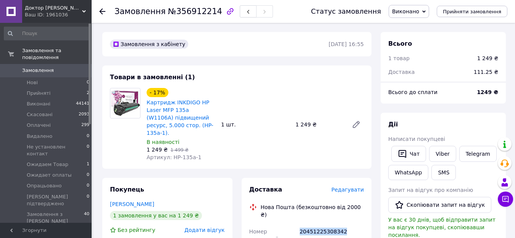
click at [64, 67] on span "Замовлення" at bounding box center [46, 70] width 48 height 7
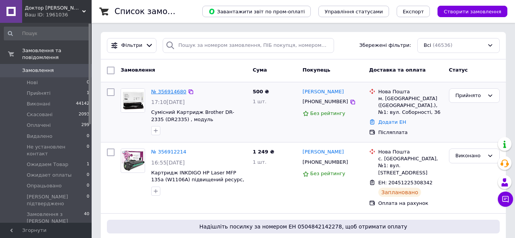
click at [167, 94] on link "№ 356914680" at bounding box center [168, 92] width 35 height 6
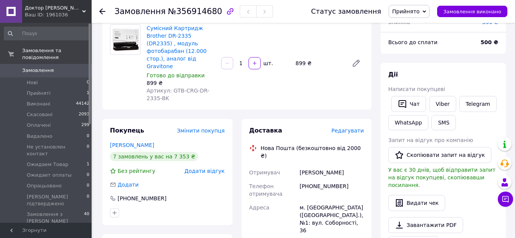
scroll to position [254, 0]
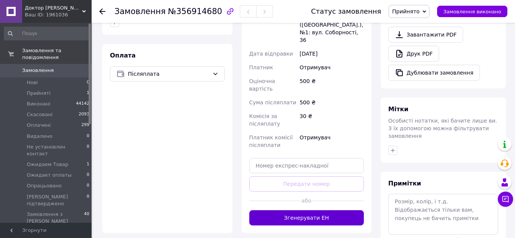
click at [299, 211] on button "Згенерувати ЕН" at bounding box center [306, 218] width 115 height 15
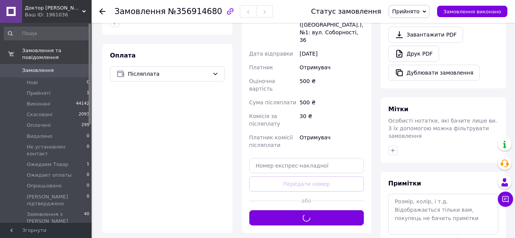
click at [417, 11] on span "Прийнято" at bounding box center [405, 11] width 27 height 6
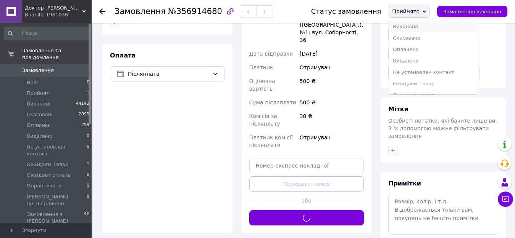
click at [410, 25] on li "Виконано" at bounding box center [433, 26] width 88 height 11
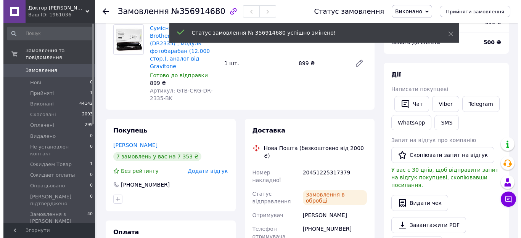
scroll to position [20, 0]
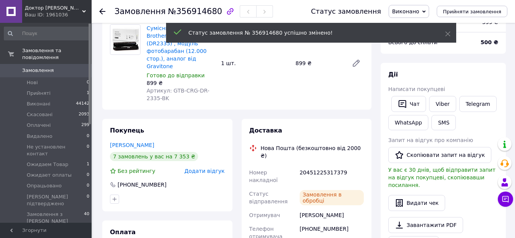
click at [322, 166] on div "20451225317379" at bounding box center [331, 176] width 67 height 21
copy div "20451225317379"
click at [444, 126] on button "SMS" at bounding box center [443, 122] width 24 height 15
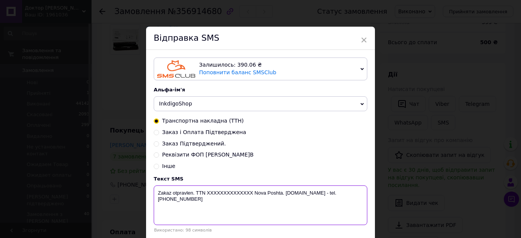
click at [227, 197] on textarea "Zakaz otpravlen. TTN XXXXXXXXXXXXXX Nova Poshta. www.DoktorToner.com.ua - tel. …" at bounding box center [261, 206] width 214 height 40
click at [226, 197] on textarea "Zakaz otpravlen. TTN XXXXXXXXXXXXXX Nova Poshta. www.DoktorToner.com.ua - tel. …" at bounding box center [261, 206] width 214 height 40
paste textarea "20451225317379"
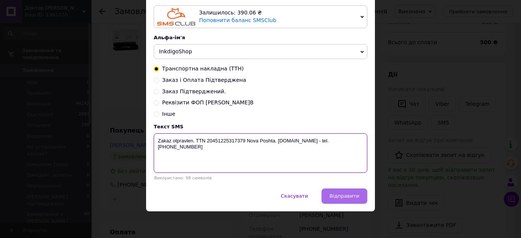
type textarea "Zakaz otpravlen. TTN 20451225317379 Nova Poshta. www.DoktorToner.com.ua - tel. …"
click at [352, 200] on button "Відправити" at bounding box center [345, 196] width 46 height 15
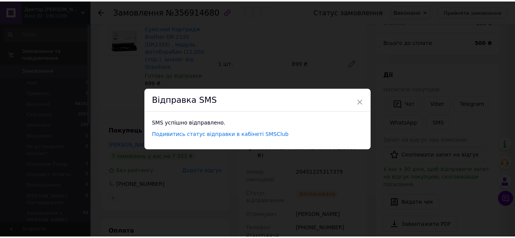
scroll to position [0, 0]
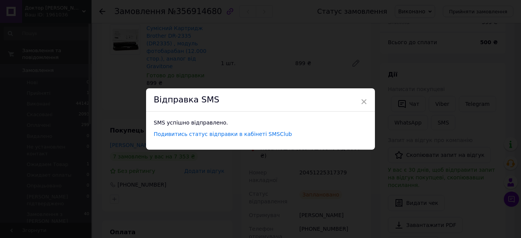
drag, startPoint x: 128, startPoint y: 61, endPoint x: 109, endPoint y: 63, distance: 18.9
click at [127, 62] on div "× Відправка SMS SMS успішно відправлено. Подивитись статус відправки в кабінеті…" at bounding box center [260, 119] width 521 height 238
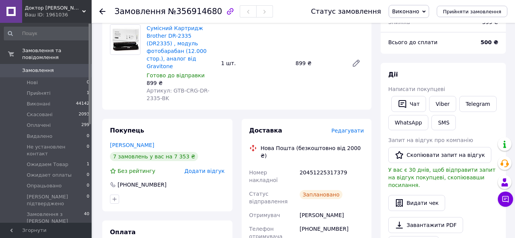
click at [55, 67] on span "Замовлення" at bounding box center [46, 70] width 48 height 7
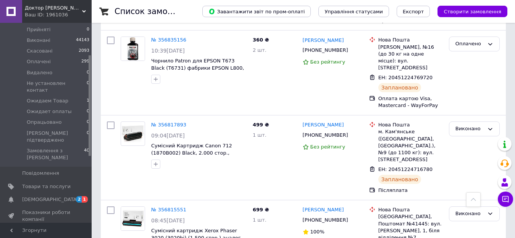
scroll to position [127, 0]
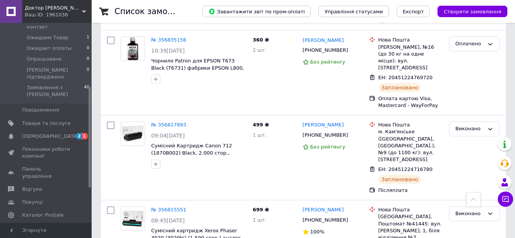
drag, startPoint x: 36, startPoint y: 154, endPoint x: 42, endPoint y: 162, distance: 10.6
click at [35, 186] on span "Відгуки" at bounding box center [32, 189] width 20 height 7
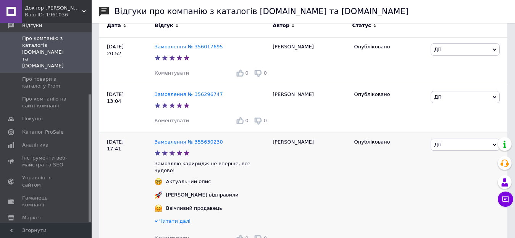
scroll to position [191, 0]
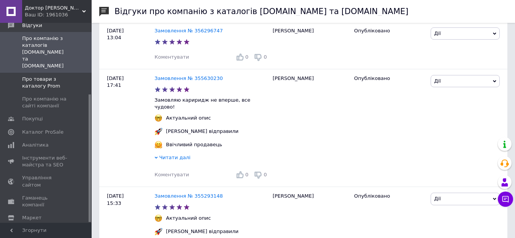
click at [37, 73] on link "Про товари з каталогу Prom" at bounding box center [47, 83] width 94 height 20
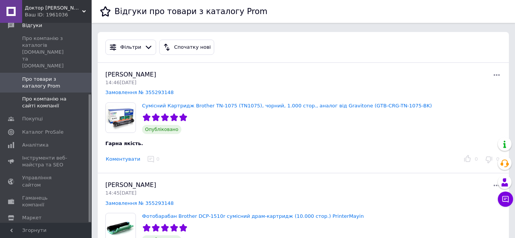
click at [48, 96] on span "Про компанію на сайті компанії" at bounding box center [46, 103] width 48 height 14
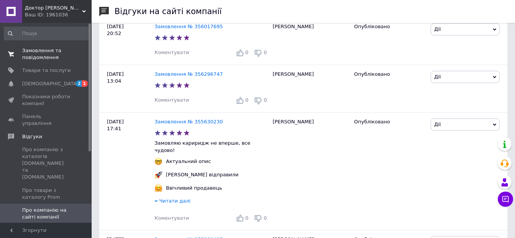
click at [57, 52] on span "Замовлення та повідомлення" at bounding box center [46, 54] width 48 height 14
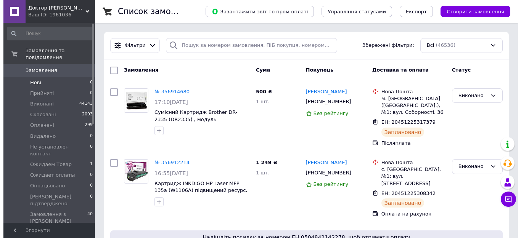
scroll to position [127, 0]
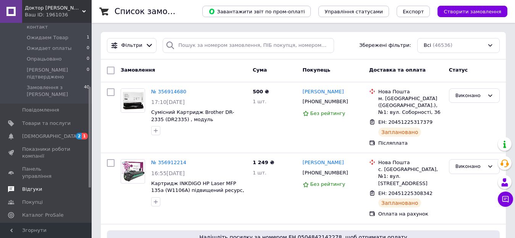
click at [30, 186] on span "Відгуки" at bounding box center [32, 189] width 20 height 7
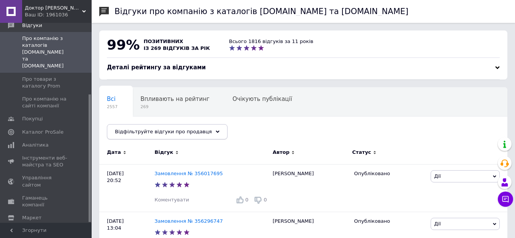
scroll to position [64, 0]
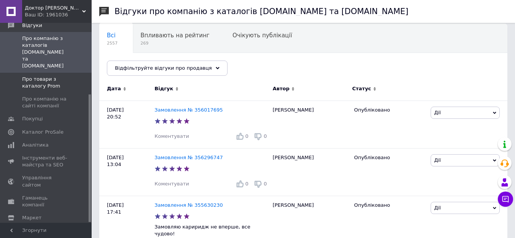
click at [39, 76] on span "Про товари з каталогу Prom" at bounding box center [46, 83] width 48 height 14
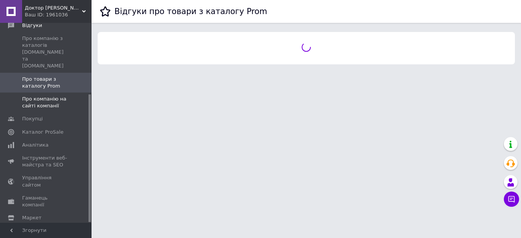
click at [43, 96] on span "Про компанію на сайті компанії" at bounding box center [46, 103] width 48 height 14
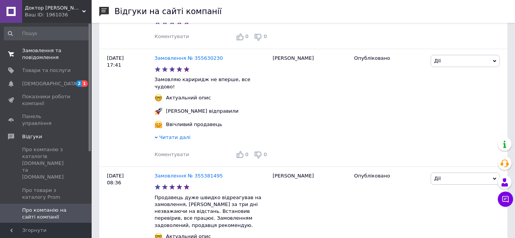
click at [50, 50] on span "Замовлення та повідомлення" at bounding box center [46, 54] width 48 height 14
